Goal: Information Seeking & Learning: Learn about a topic

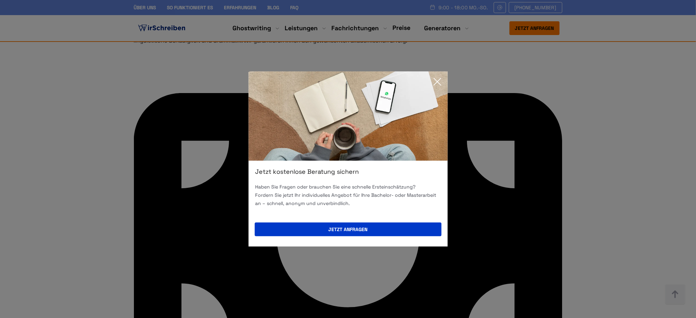
click at [438, 79] on icon at bounding box center [437, 82] width 14 height 14
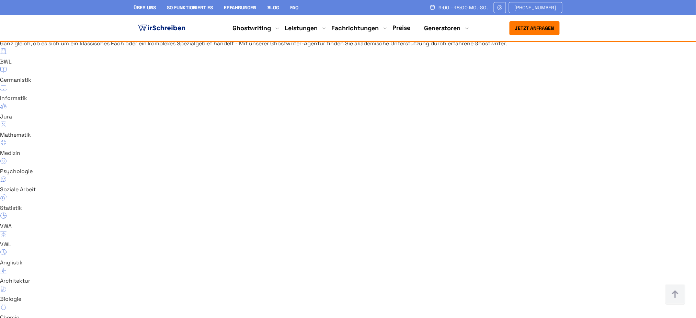
scroll to position [4561, 0]
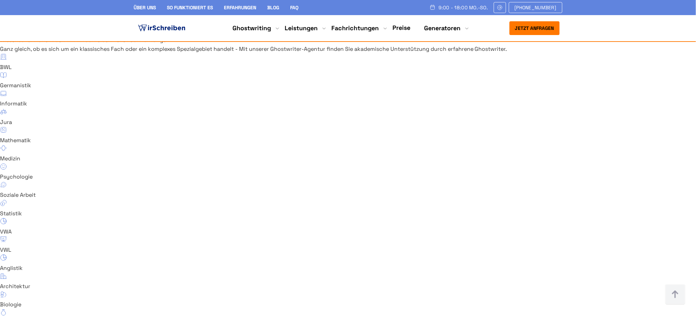
drag, startPoint x: 344, startPoint y: 95, endPoint x: 415, endPoint y: 103, distance: 71.5
drag, startPoint x: 402, startPoint y: 97, endPoint x: 353, endPoint y: 97, distance: 49.1
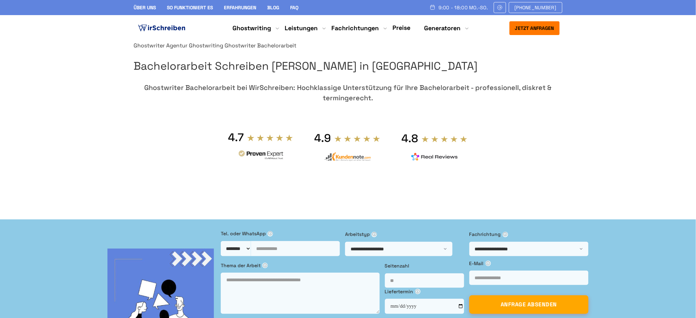
click at [418, 145] on div "4.8" at bounding box center [410, 138] width 17 height 14
drag, startPoint x: 502, startPoint y: 178, endPoint x: 563, endPoint y: 175, distance: 61.2
click at [563, 175] on div "Ghostwriter Agentur Ghostwriting Ghostwriter Bachelorarbeit Bachelorarbeit Schr…" at bounding box center [347, 126] width 439 height 171
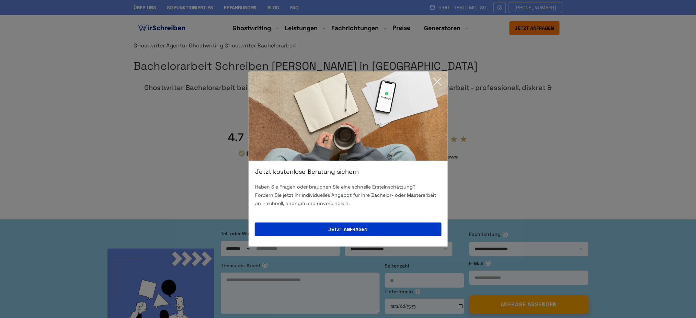
click at [648, 105] on div "Jetzt kostenlose Beratung sichern Haben Sie Fragen oder brauchen Sie eine schne…" at bounding box center [348, 159] width 696 height 318
click at [439, 82] on icon at bounding box center [437, 82] width 14 height 14
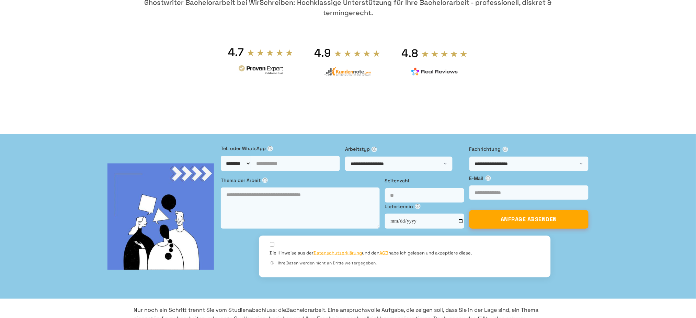
scroll to position [46, 0]
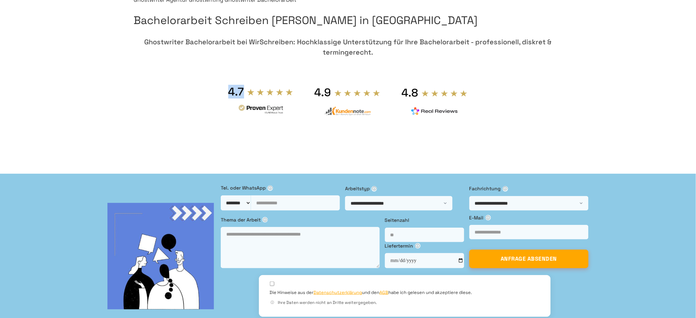
drag, startPoint x: 361, startPoint y: 129, endPoint x: 377, endPoint y: 133, distance: 15.6
click at [293, 100] on div "4.7" at bounding box center [260, 92] width 65 height 15
copy div "4.7"
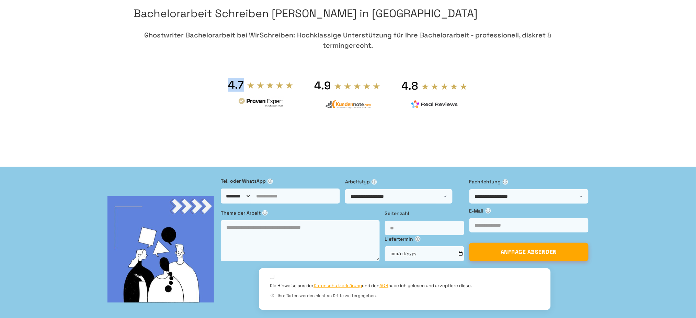
scroll to position [183, 0]
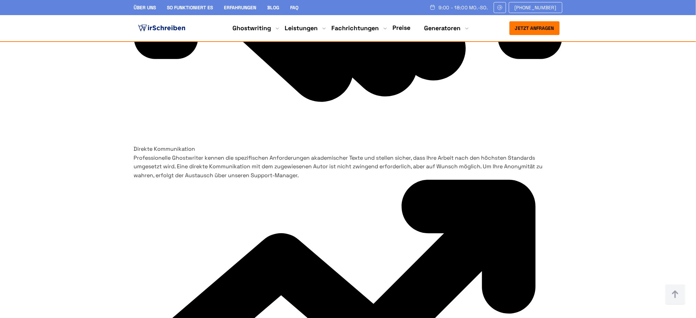
scroll to position [3280, 0]
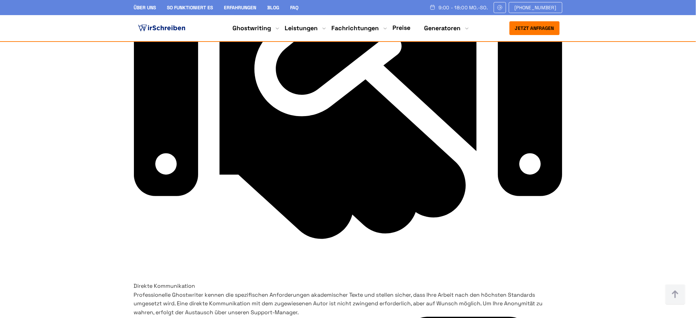
drag, startPoint x: 212, startPoint y: 151, endPoint x: 293, endPoint y: 152, distance: 81.0
drag, startPoint x: 294, startPoint y: 152, endPoint x: 289, endPoint y: 150, distance: 6.0
copy h3 "Anfrage stellen"
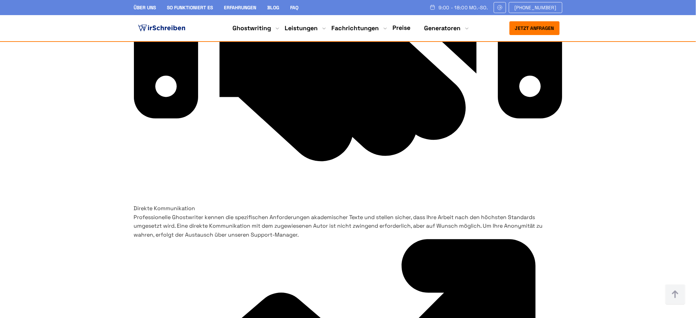
scroll to position [3325, 0]
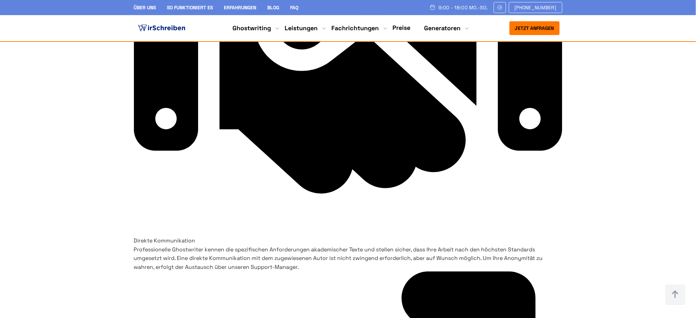
drag, startPoint x: 278, startPoint y: 127, endPoint x: 207, endPoint y: 118, distance: 71.6
copy p "In wenigen Schritten treten Sie mit uns ganz einfach in Kontakt."
drag, startPoint x: 212, startPoint y: 179, endPoint x: 266, endPoint y: 209, distance: 62.2
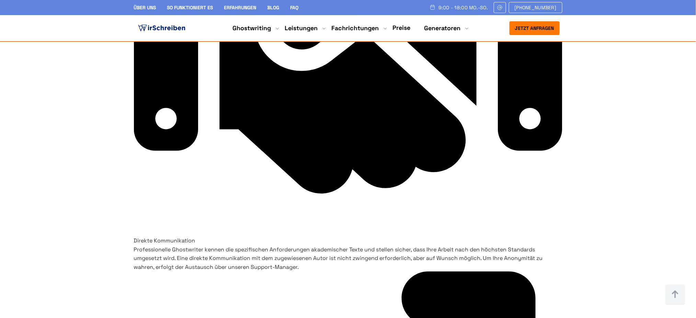
copy h3 "Passenden Ghostwriter auswählen"
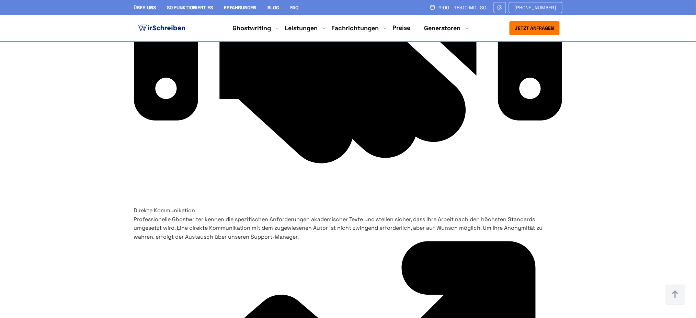
scroll to position [3371, 0]
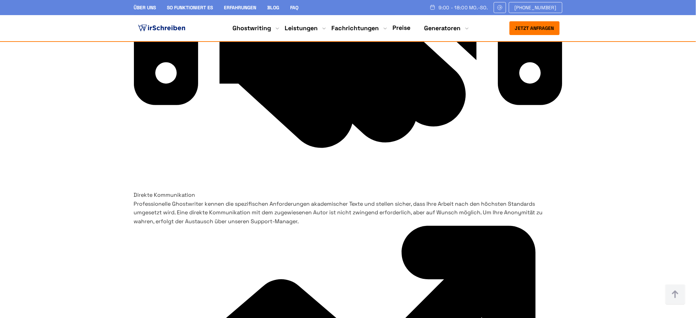
drag, startPoint x: 254, startPoint y: 191, endPoint x: 208, endPoint y: 175, distance: 48.7
copy p "Professionelles Verfassen wissenschaftlicher Arbeiten bei uns in Spitzenqualitä…"
drag, startPoint x: 215, startPoint y: 222, endPoint x: 244, endPoint y: 248, distance: 39.8
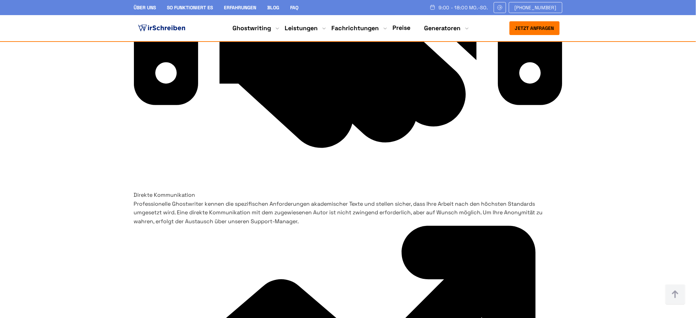
copy h3 "Schreiben lassen und Feedback geben"
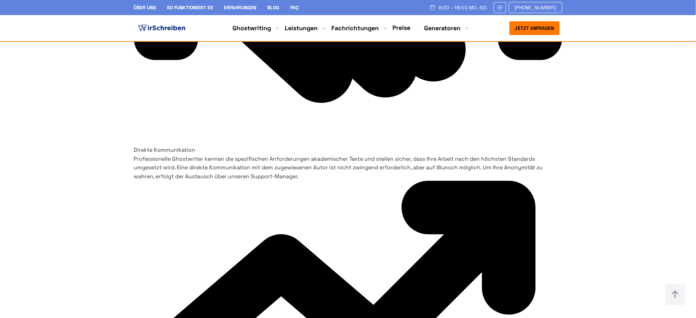
scroll to position [3463, 0]
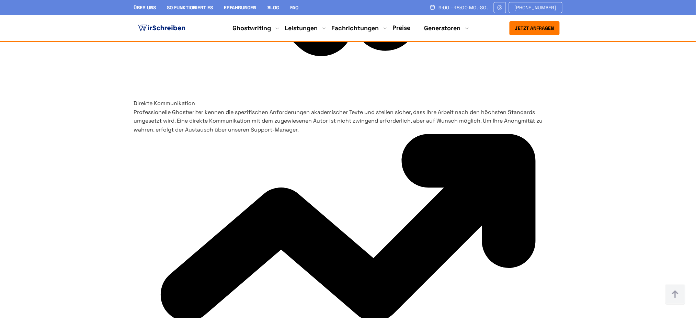
drag, startPoint x: 212, startPoint y: 211, endPoint x: 243, endPoint y: 255, distance: 53.7
copy h3 "Pünktlicher Fertigstellungstermin und lobenswerte Preise"
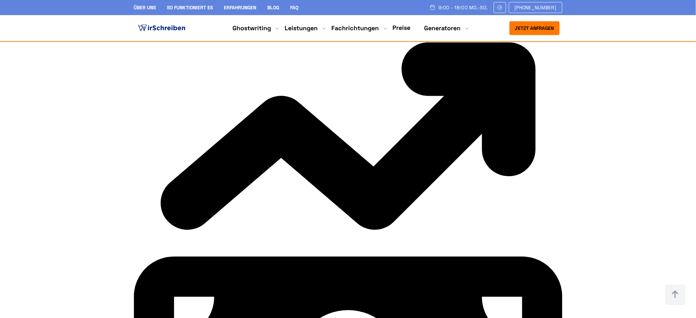
scroll to position [3371, 0]
